Goal: Transaction & Acquisition: Purchase product/service

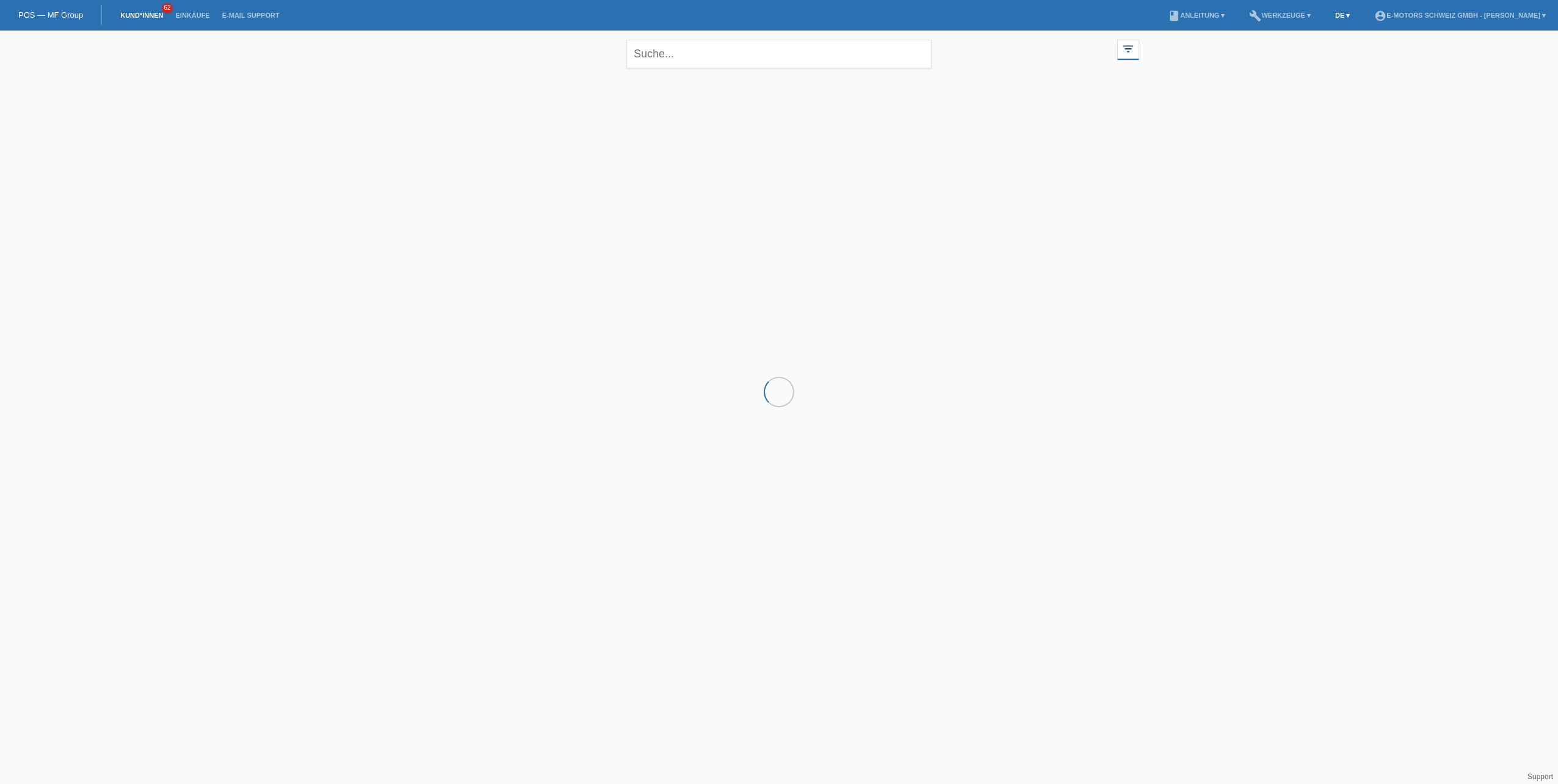
click at [1329, 18] on link "DE ▾" at bounding box center [1343, 15] width 27 height 8
click at [1299, 47] on span "Français" at bounding box center [1293, 45] width 34 height 14
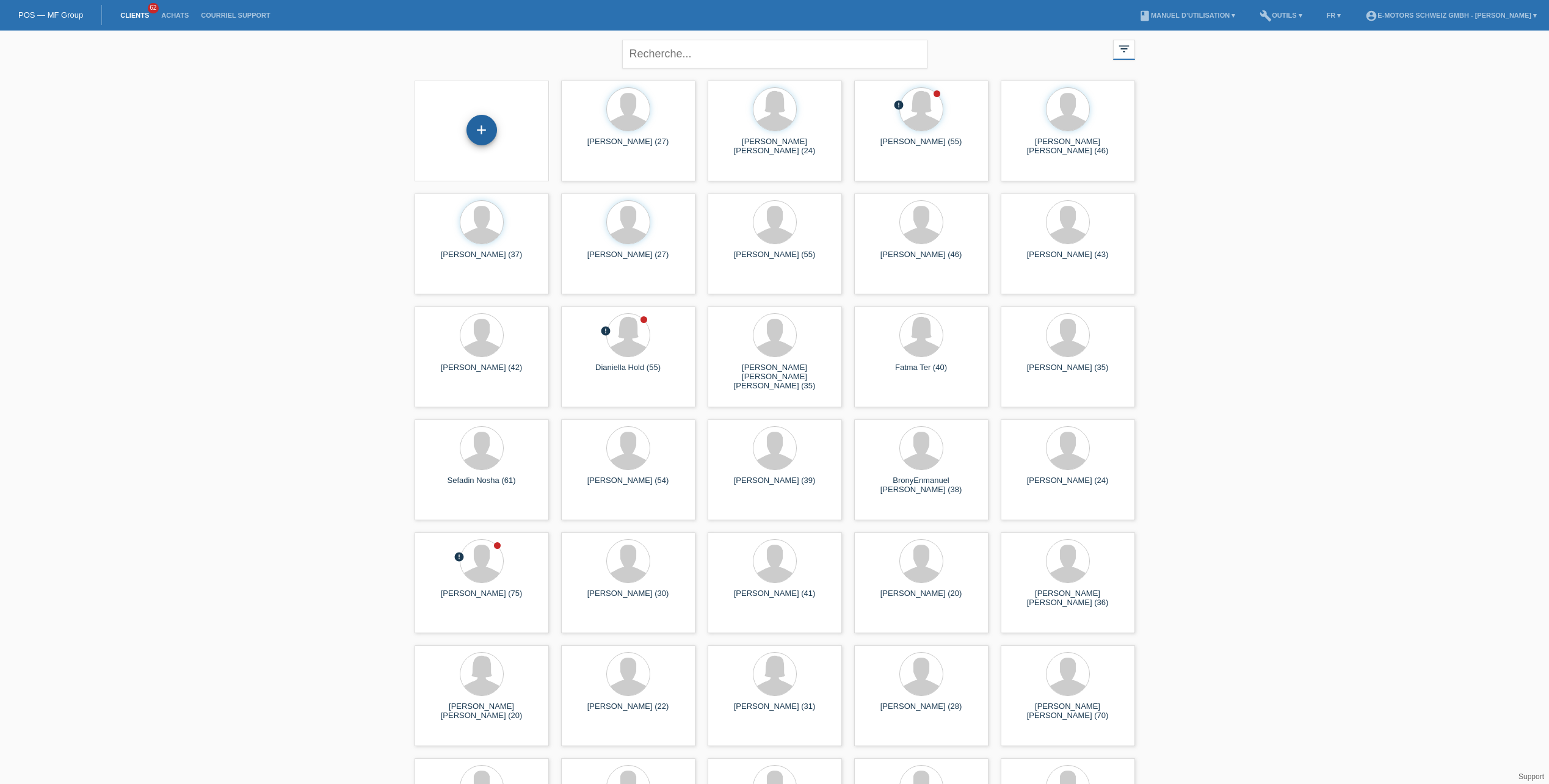
click at [490, 135] on div "+" at bounding box center [482, 130] width 31 height 31
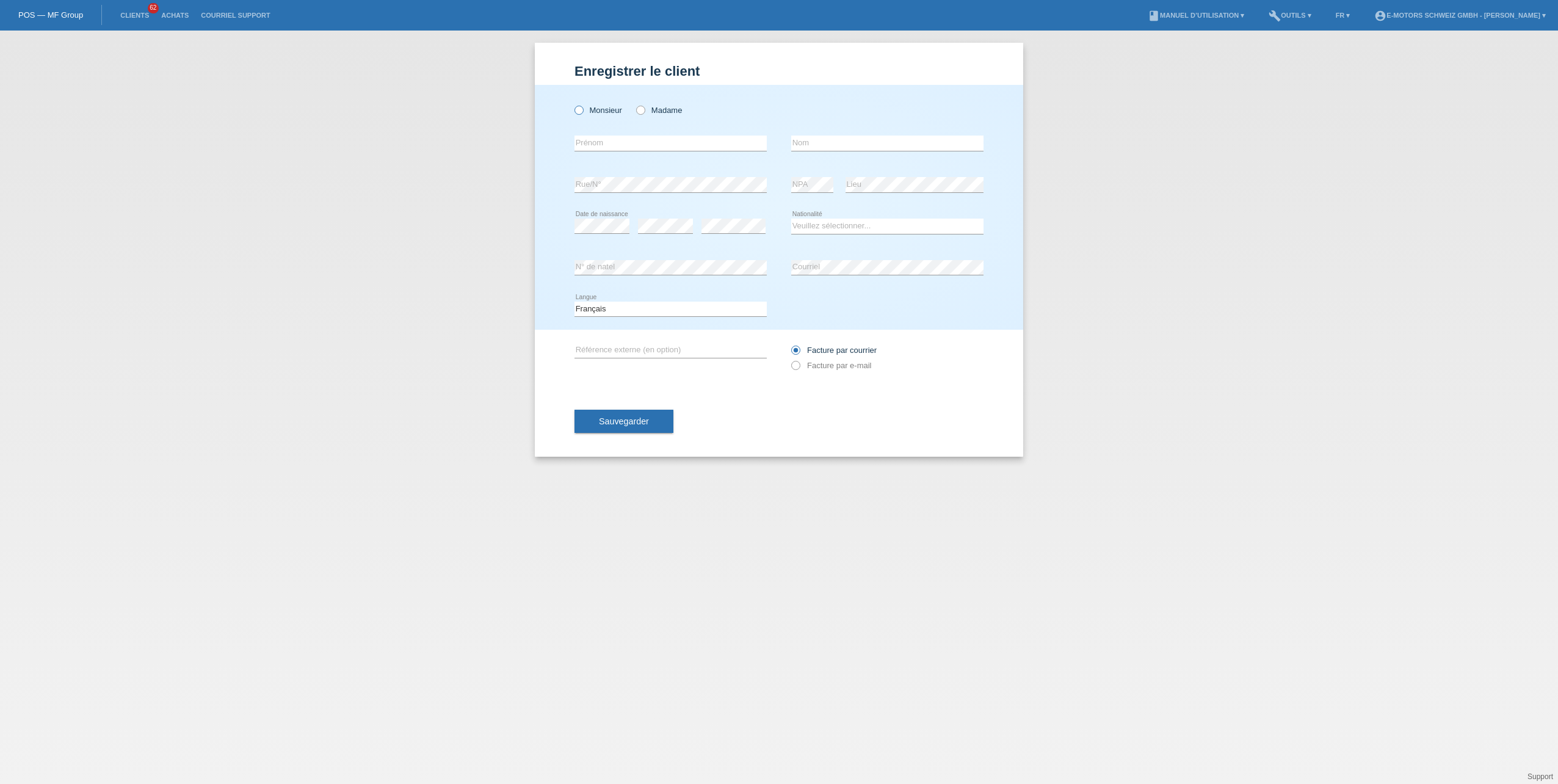
click at [596, 112] on label "Monsieur" at bounding box center [598, 110] width 47 height 9
click at [582, 112] on input "Monsieur" at bounding box center [578, 109] width 8 height 8
radio input "true"
click at [595, 138] on input "text" at bounding box center [670, 143] width 192 height 15
type input "Ali Riza"
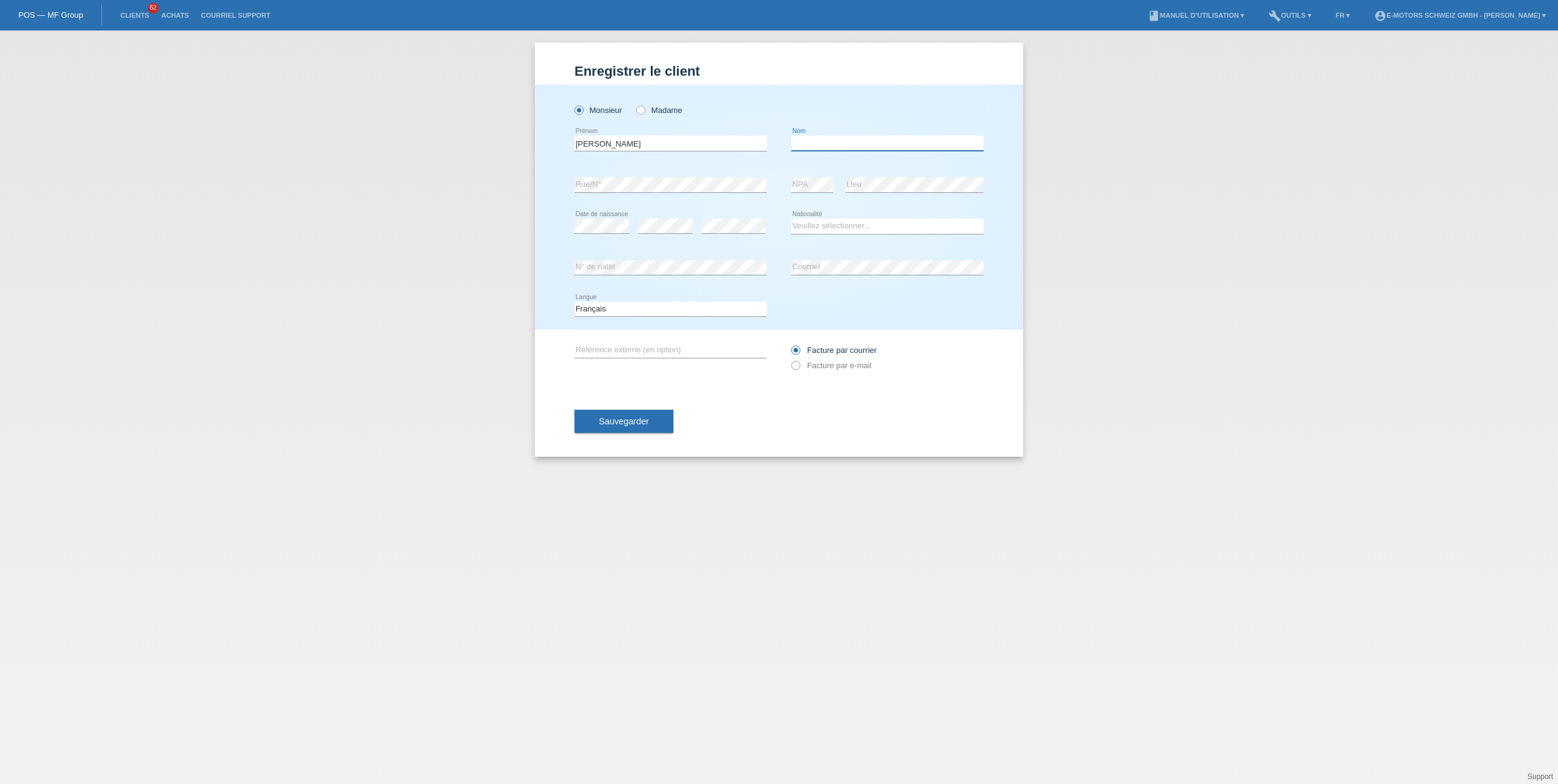
click at [864, 146] on input "text" at bounding box center [888, 143] width 192 height 15
type input "Sungurtekin"
click at [869, 161] on div "Sungurtekin error Nom" at bounding box center [888, 143] width 192 height 42
click at [798, 231] on select "Veuillez sélectionner... Suisse Allemagne Autriche Liechtenstein ------------ A…" at bounding box center [888, 225] width 192 height 14
select select "CH"
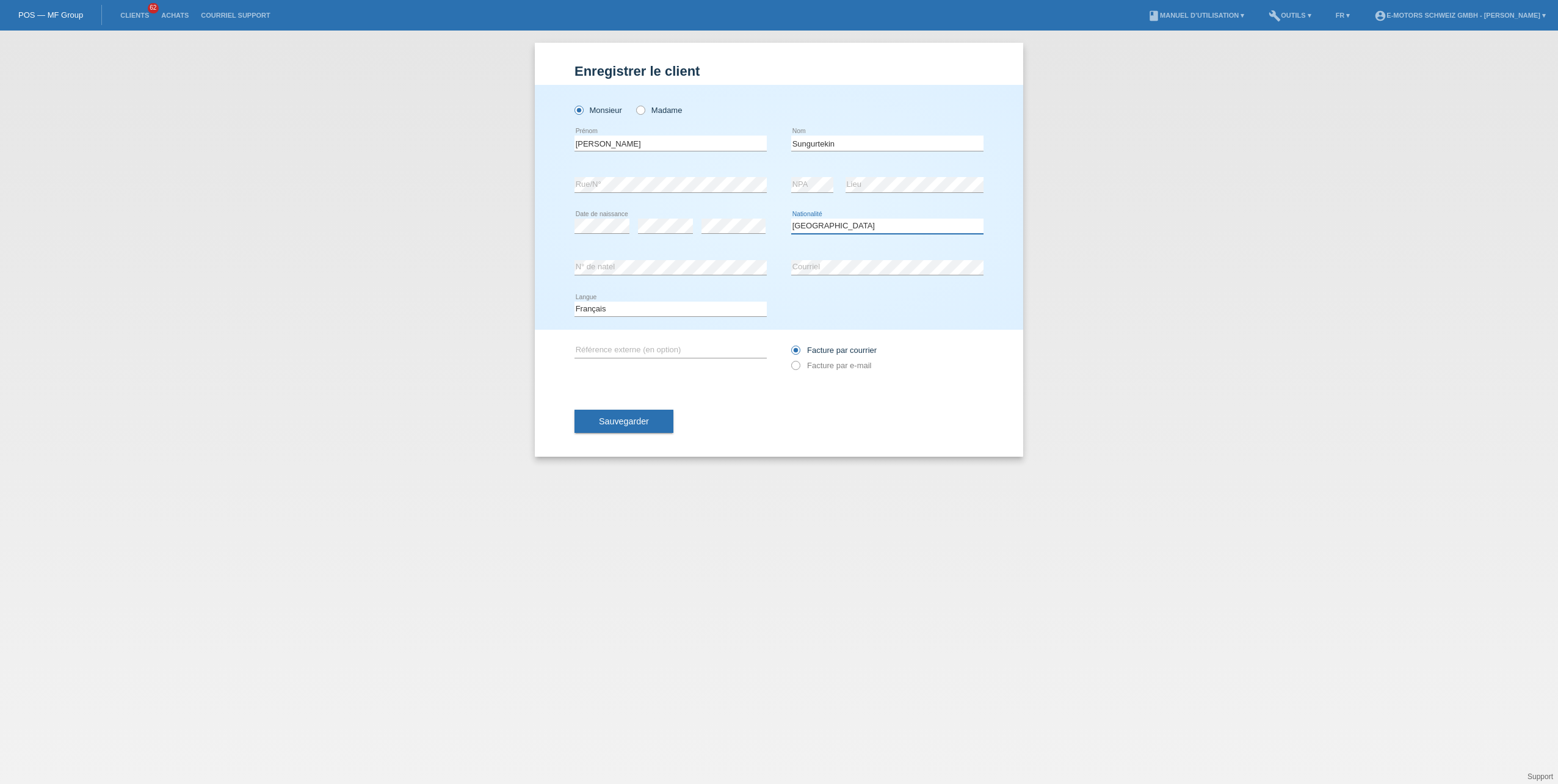
click at [792, 219] on select "Veuillez sélectionner... Suisse Allemagne Autriche Liechtenstein ------------ A…" at bounding box center [888, 225] width 192 height 14
click at [632, 418] on span "Sauvegarder" at bounding box center [624, 421] width 50 height 10
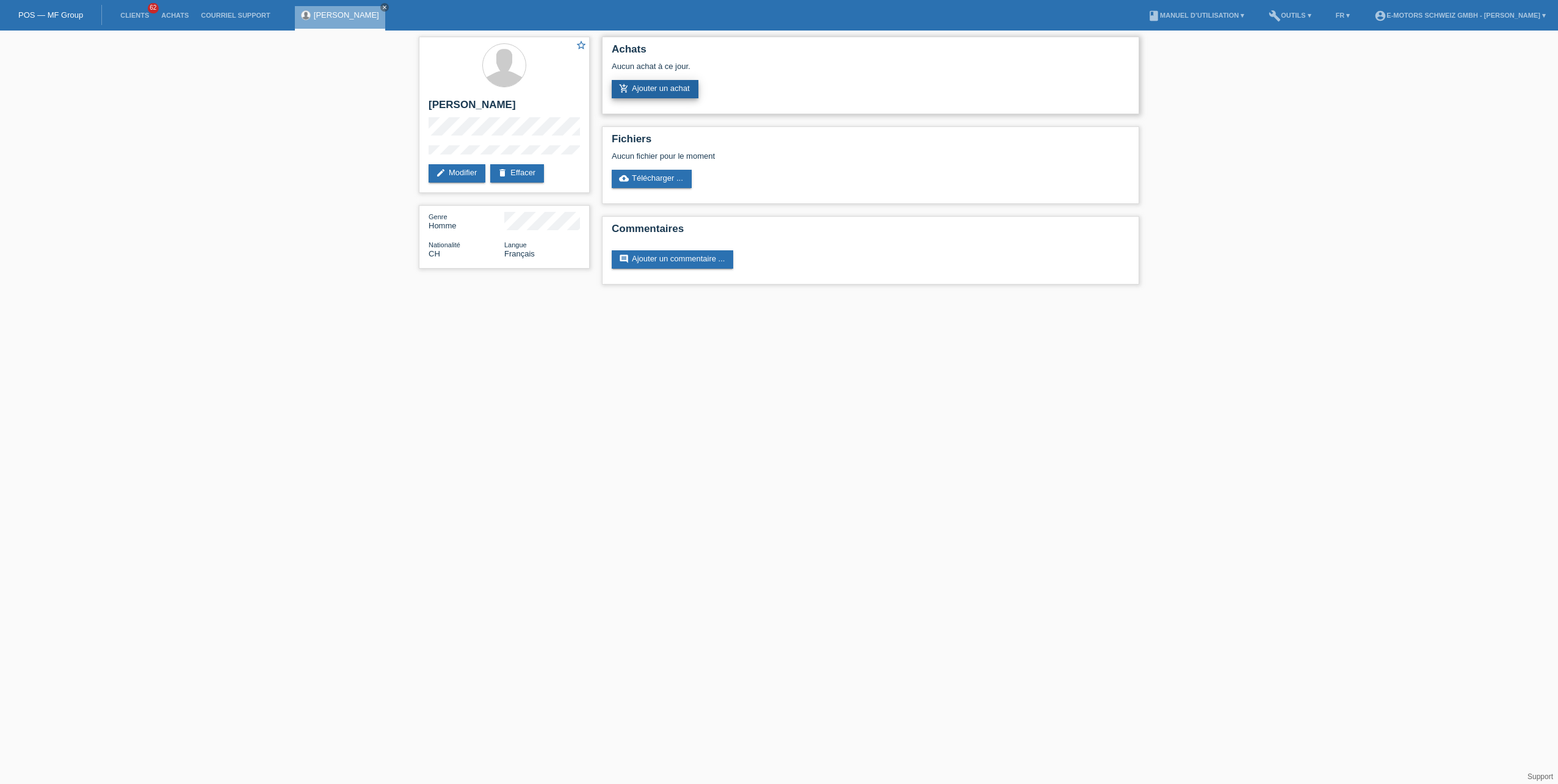
click at [654, 88] on link "add_shopping_cart Ajouter un achat" at bounding box center [655, 89] width 86 height 19
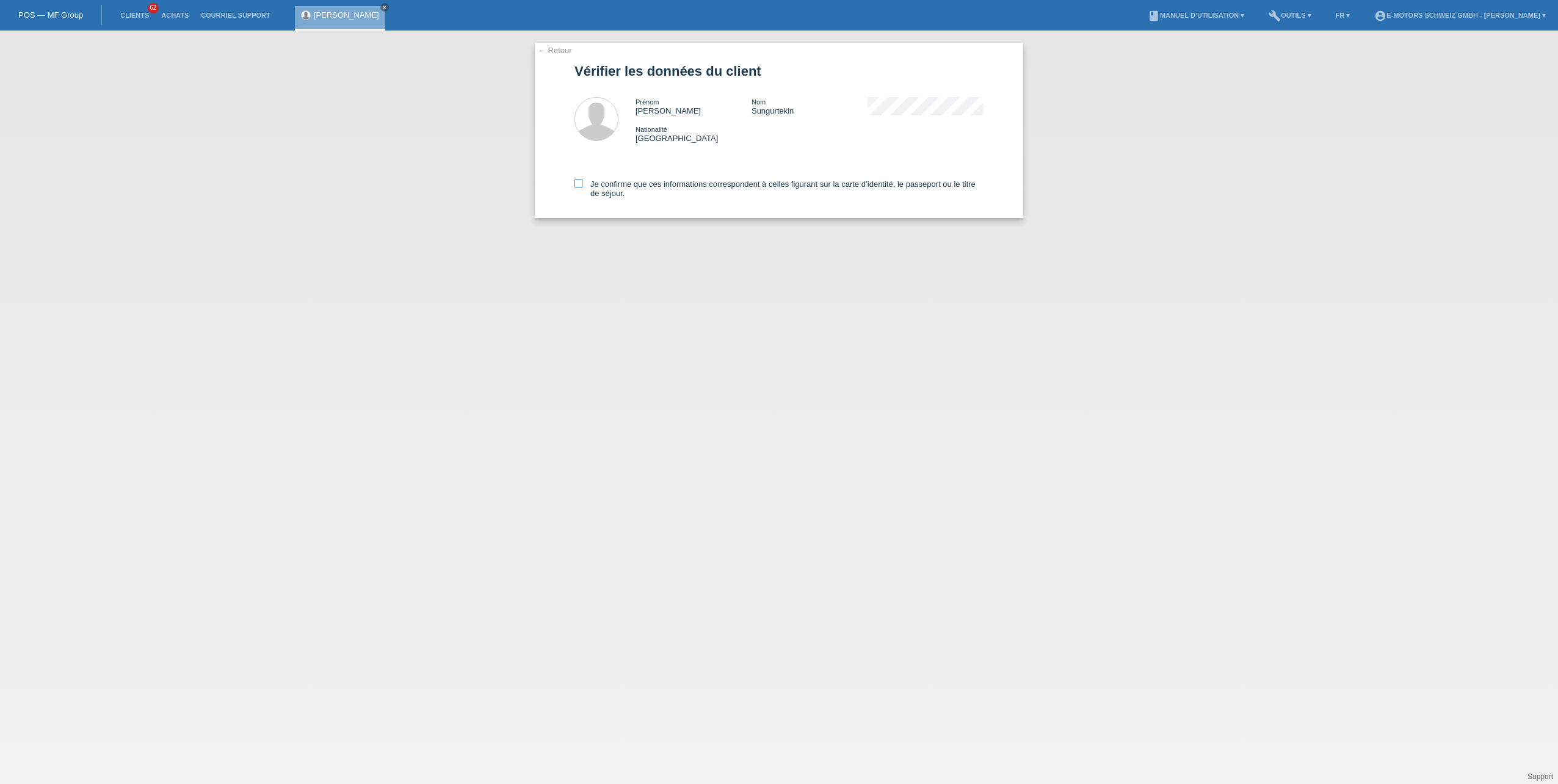
click at [581, 182] on icon at bounding box center [578, 183] width 8 height 8
click at [581, 182] on input "Je confirme que ces informations correspondent à celles figurant sur la carte d…" at bounding box center [578, 183] width 8 height 8
checkbox input "true"
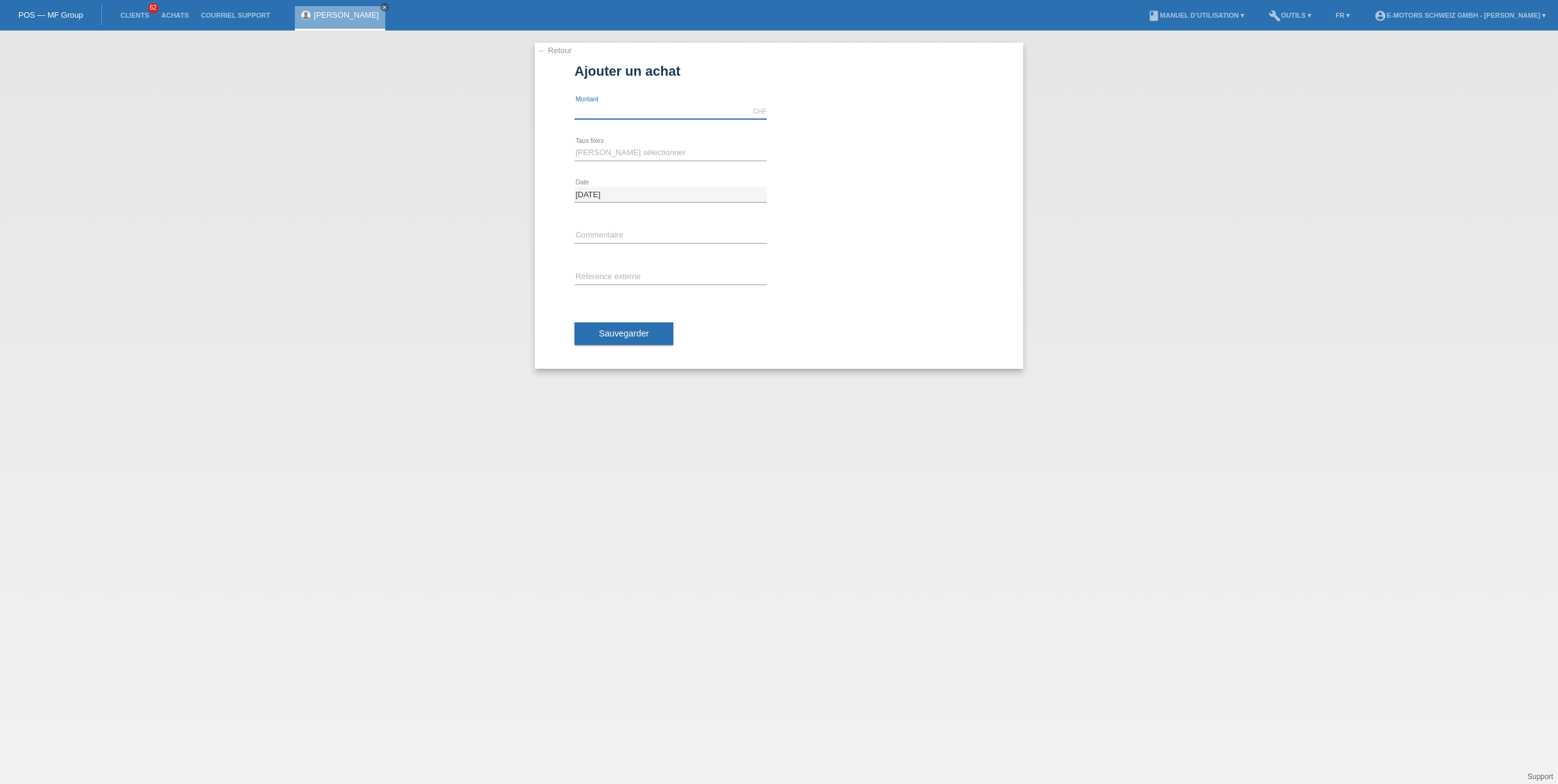
click at [609, 113] on input "text" at bounding box center [670, 111] width 192 height 15
type input "3790.00"
drag, startPoint x: 462, startPoint y: 180, endPoint x: 500, endPoint y: 175, distance: 38.3
click at [474, 178] on div "← Retour Ajouter un achat Montant disponible: 3790.00 CHF error Montant" at bounding box center [779, 407] width 1558 height 753
click at [609, 153] on select "Veuillez sélectionner 12 versements 24 versements 36 versements 48 versements" at bounding box center [670, 152] width 192 height 14
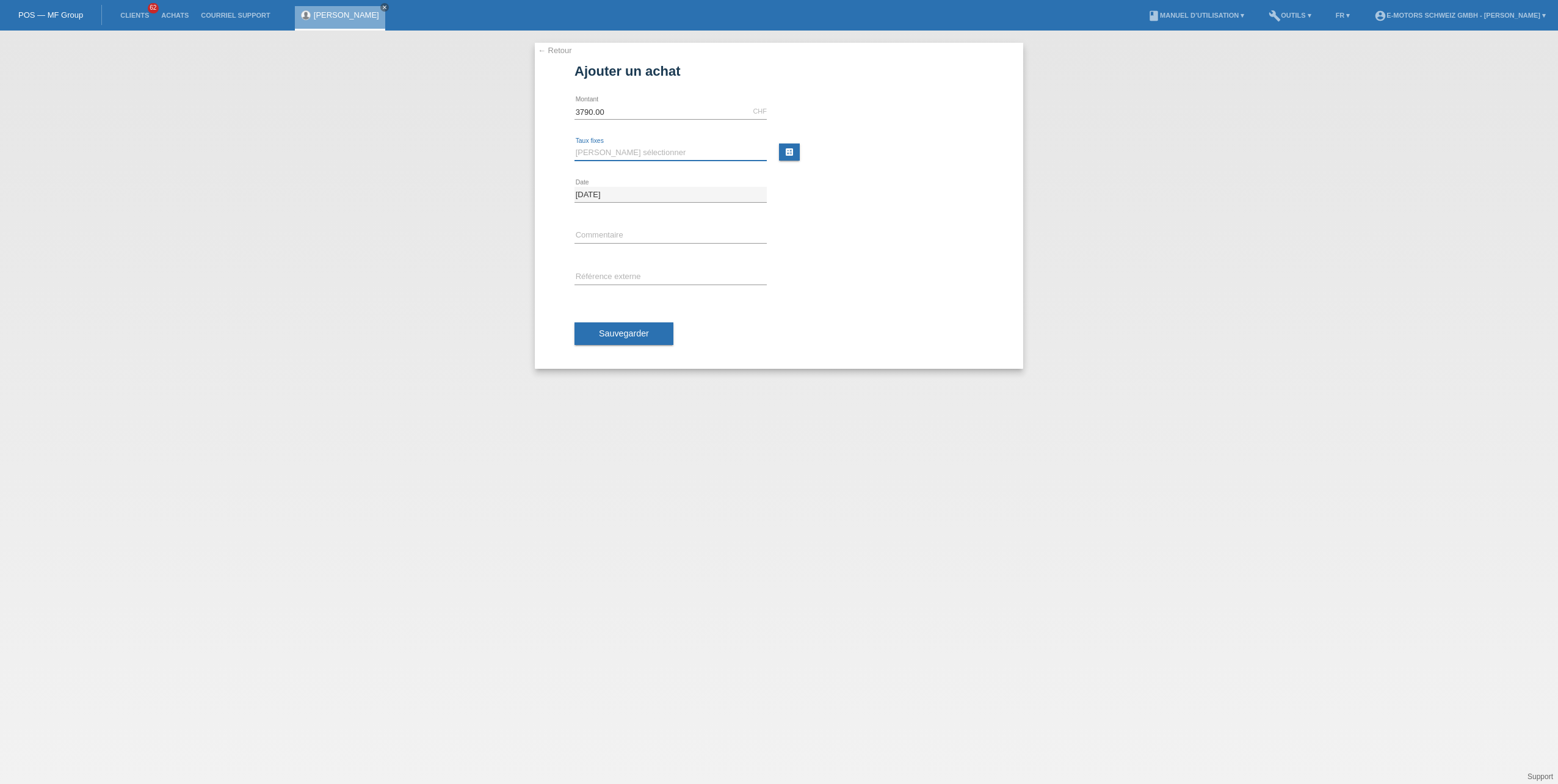
select select "214"
click at [575, 145] on select "Veuillez sélectionner 12 versements 24 versements 36 versements 48 versements" at bounding box center [670, 152] width 192 height 14
click at [609, 334] on span "Sauvegarder" at bounding box center [624, 334] width 50 height 10
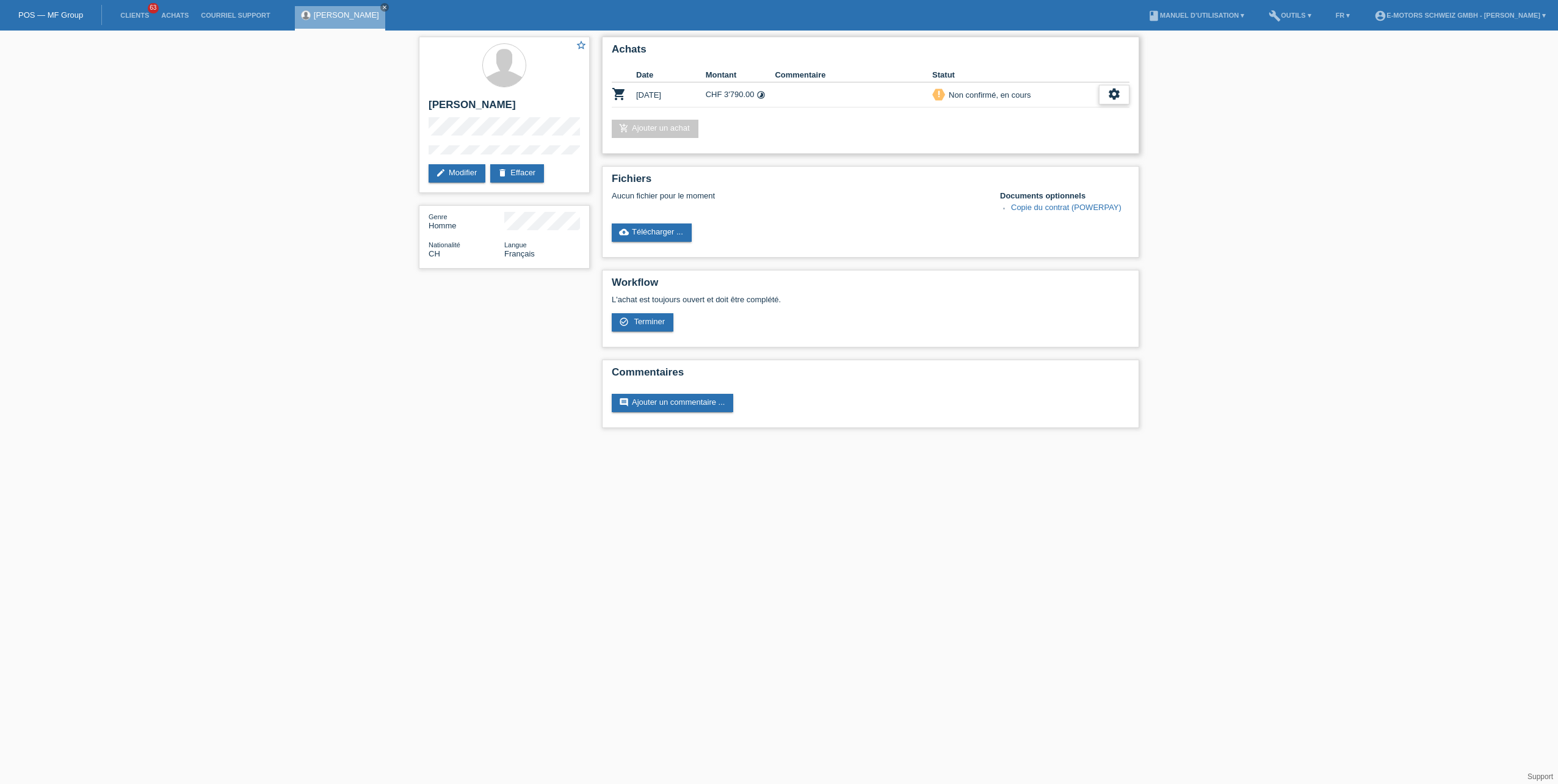
click at [1110, 92] on icon "settings" at bounding box center [1115, 94] width 14 height 14
click at [1115, 95] on icon "settings" at bounding box center [1115, 94] width 14 height 14
click at [1027, 152] on span "Terminer" at bounding box center [1029, 150] width 35 height 14
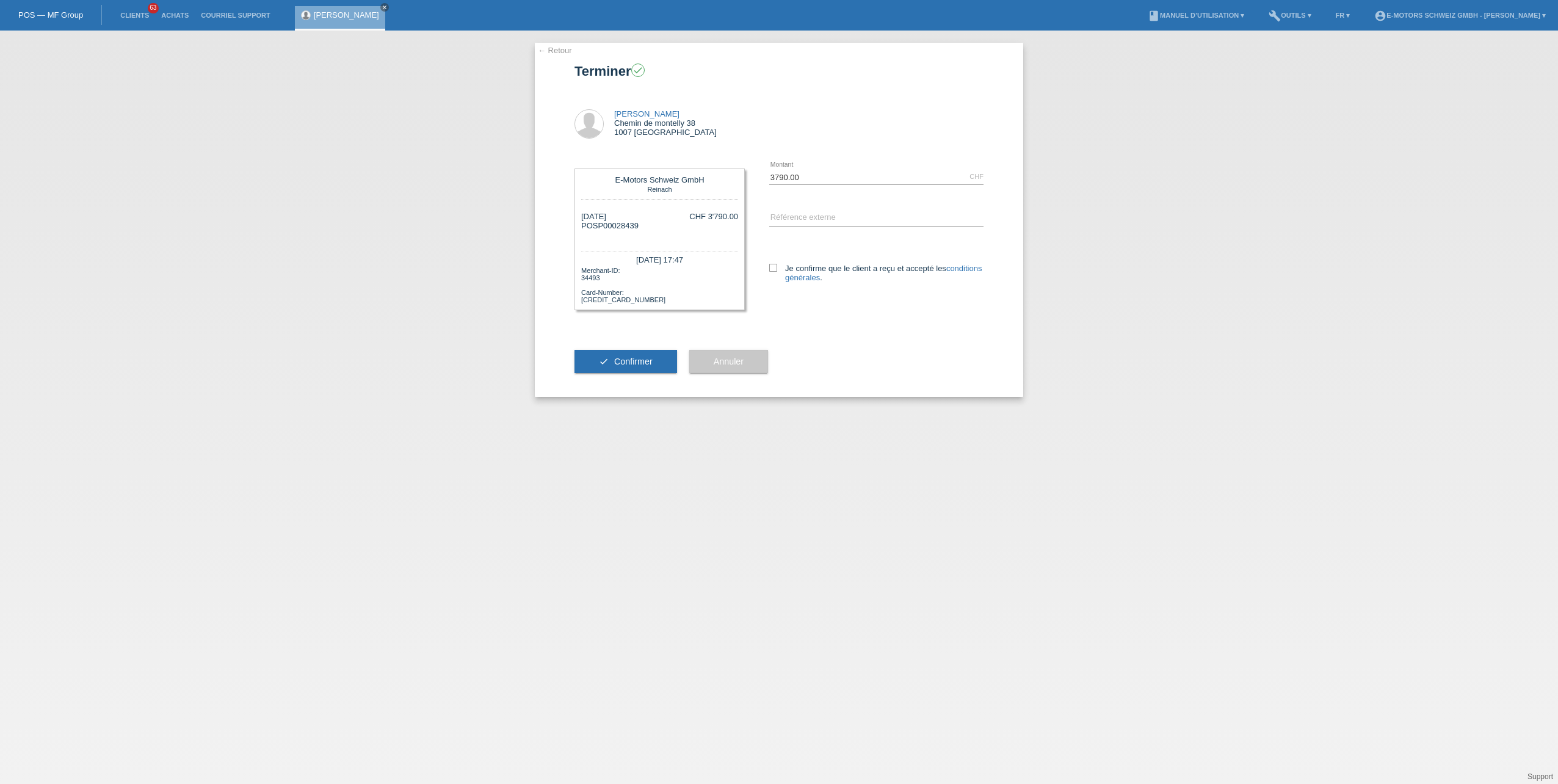
click at [771, 263] on div "Je confirme que le client a reçu et accepté les conditions générales ." at bounding box center [876, 270] width 214 height 63
click at [772, 269] on icon at bounding box center [773, 267] width 8 height 8
click at [772, 269] on input "Je confirme que le client a reçu et accepté les conditions générales ." at bounding box center [773, 267] width 8 height 8
checkbox input "true"
click at [619, 359] on span "Confirmer" at bounding box center [633, 362] width 38 height 10
